Goal: Task Accomplishment & Management: Use online tool/utility

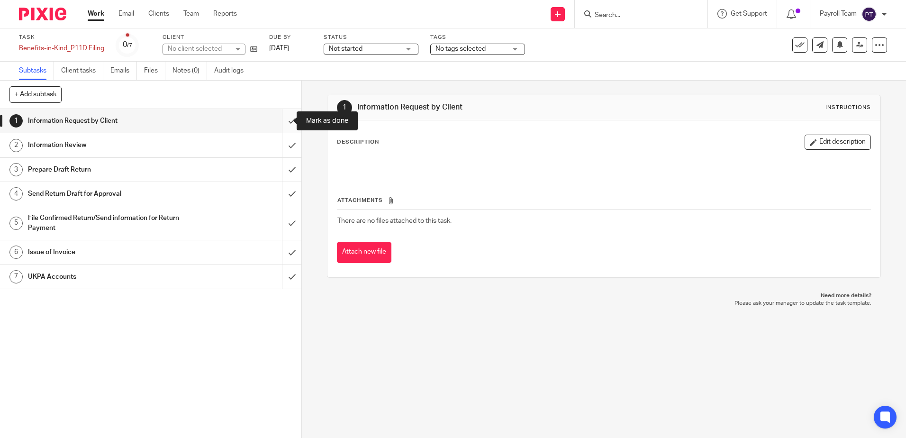
click at [285, 119] on input "submit" at bounding box center [151, 121] width 302 height 24
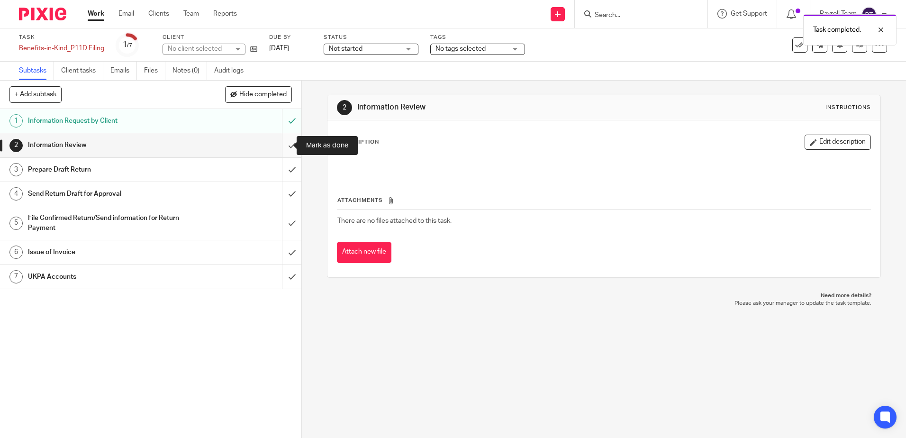
click at [280, 147] on input "submit" at bounding box center [151, 145] width 302 height 24
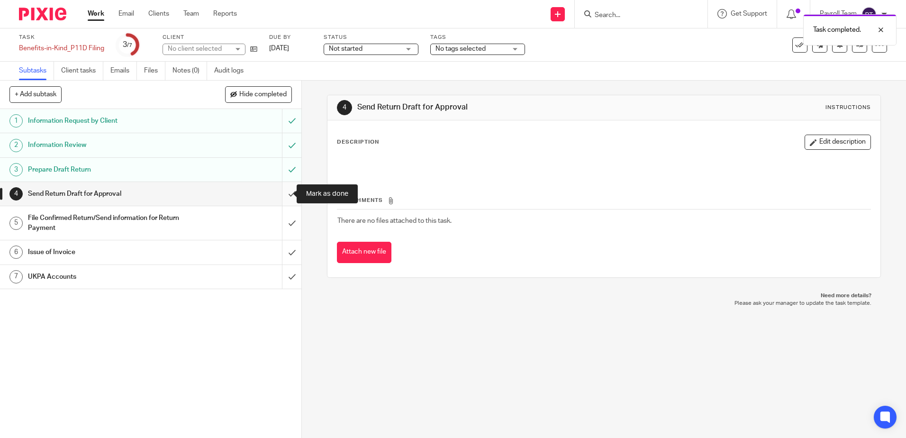
click at [280, 192] on input "submit" at bounding box center [151, 194] width 302 height 24
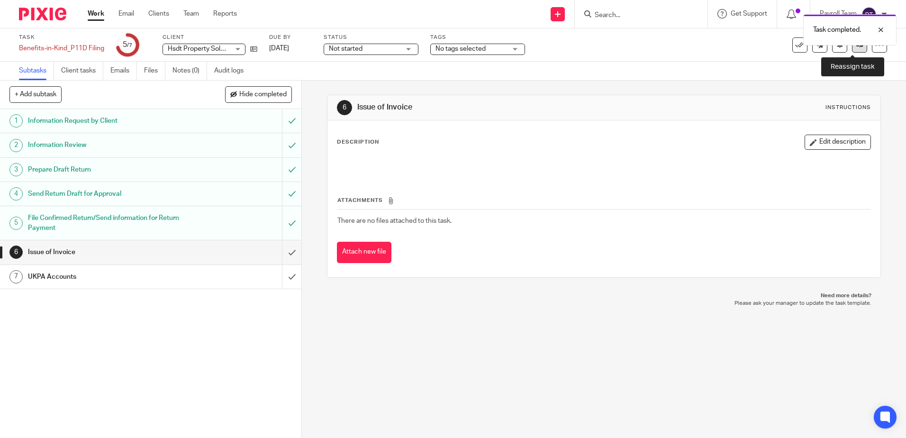
click at [852, 48] on link at bounding box center [859, 44] width 15 height 15
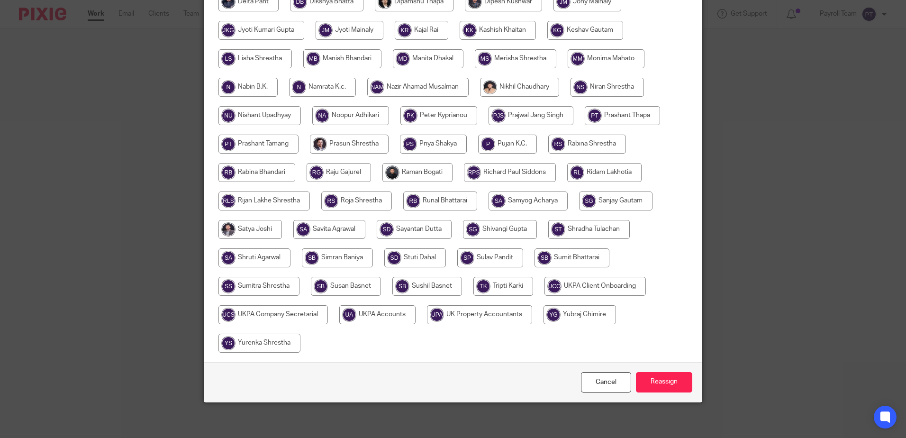
scroll to position [296, 0]
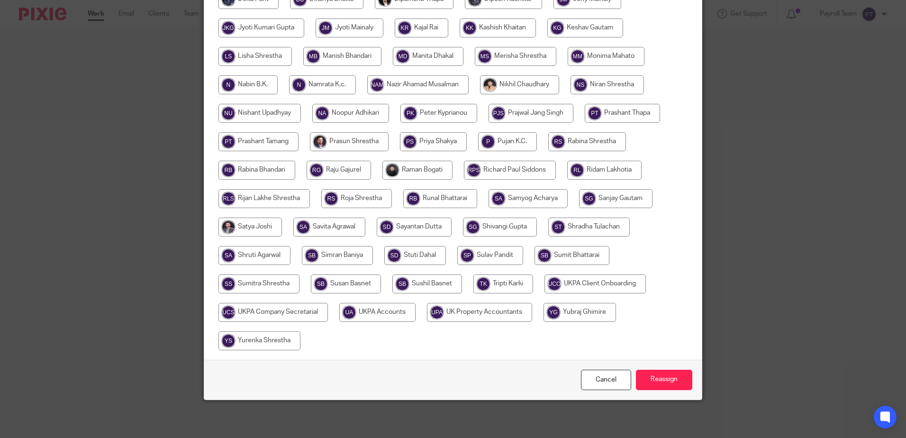
click at [374, 316] on input "radio" at bounding box center [377, 312] width 76 height 19
radio input "true"
click at [661, 385] on input "Reassign" at bounding box center [664, 380] width 56 height 20
